Goal: Task Accomplishment & Management: Use online tool/utility

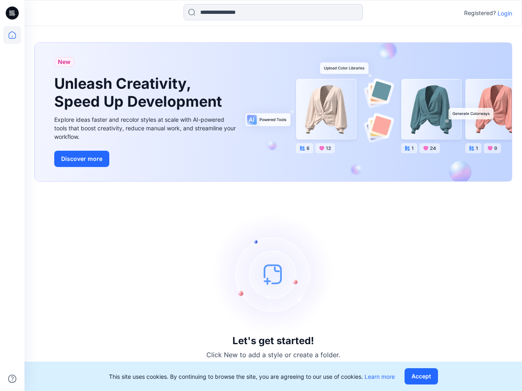
click at [261, 196] on div "Let's get started! Click New to add a style or create a folder." at bounding box center [273, 287] width 478 height 190
click at [13, 13] on icon at bounding box center [13, 13] width 3 height 0
click at [12, 35] on icon at bounding box center [12, 35] width 18 height 18
click at [12, 379] on icon at bounding box center [12, 379] width 8 height 8
click at [273, 12] on input at bounding box center [272, 12] width 179 height 16
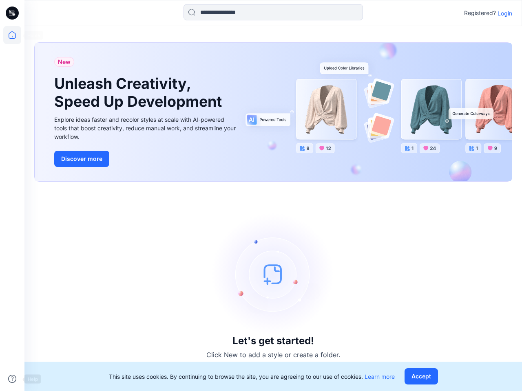
click at [505, 13] on p "Login" at bounding box center [504, 13] width 15 height 9
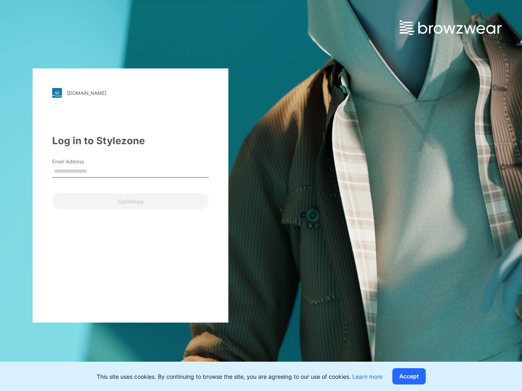
click at [423, 377] on button "Accept" at bounding box center [408, 377] width 33 height 16
